Goal: Navigation & Orientation: Find specific page/section

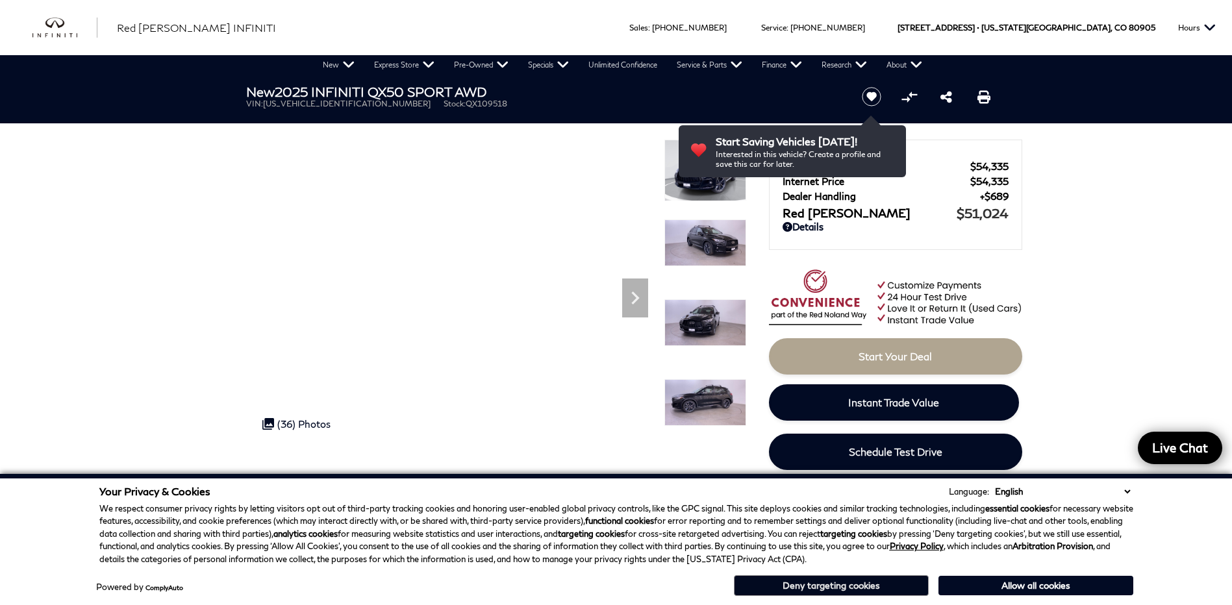
click at [854, 586] on button "Deny targeting cookies" at bounding box center [831, 585] width 195 height 21
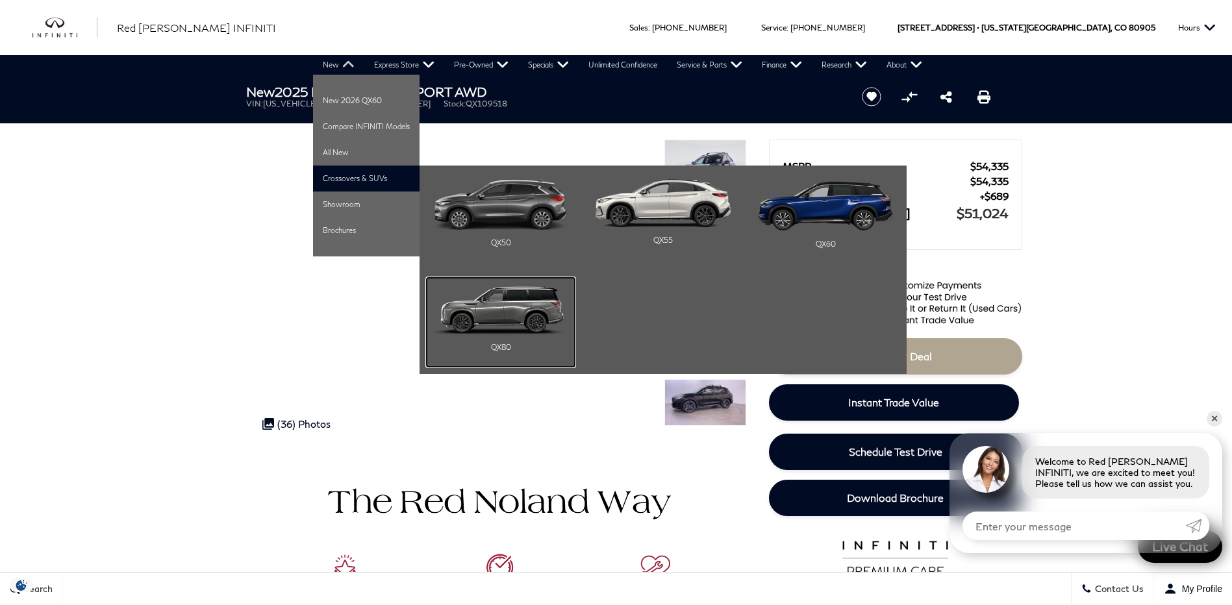
click at [496, 307] on img "Main Navigation" at bounding box center [500, 309] width 135 height 51
